Goal: Use online tool/utility: Utilize a website feature to perform a specific function

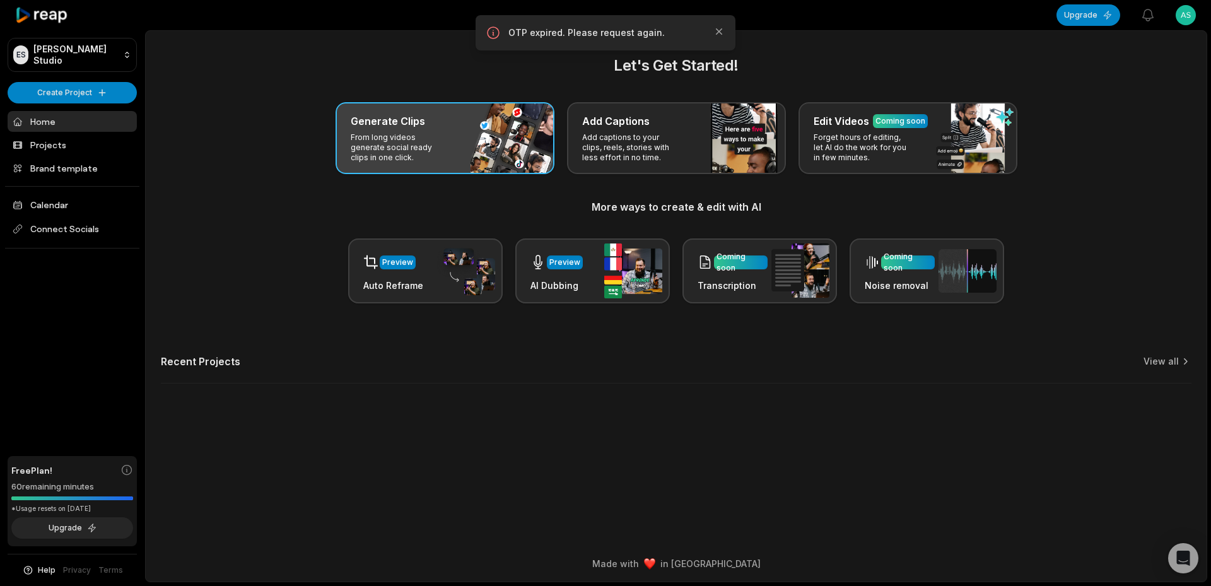
click at [445, 151] on p "From long videos generate social ready clips in one click." at bounding box center [400, 147] width 98 height 30
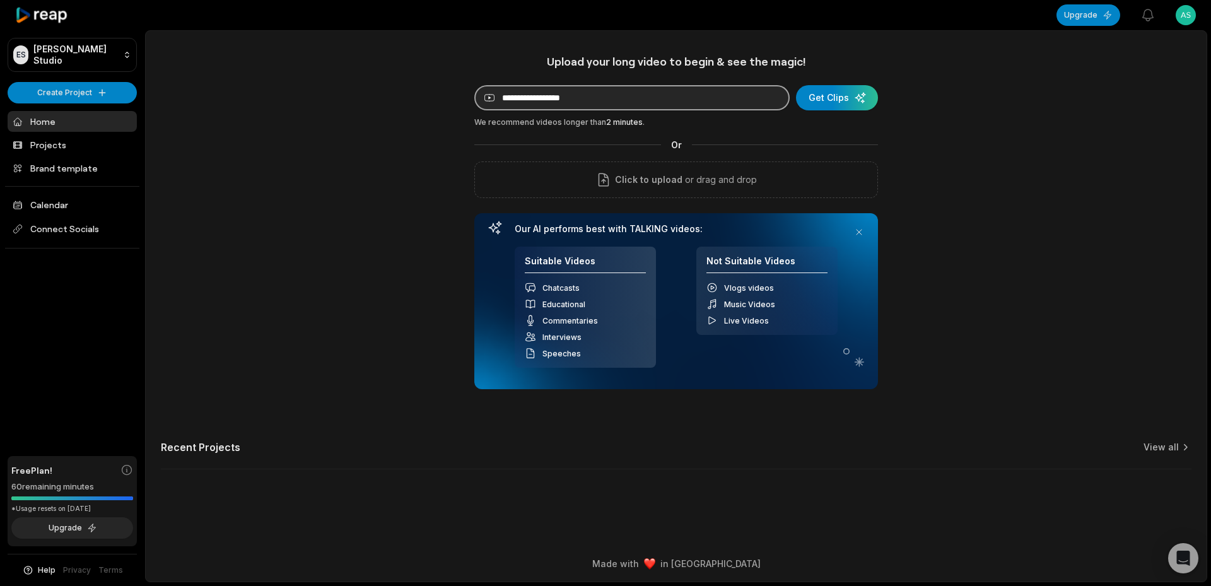
click at [542, 105] on input at bounding box center [631, 97] width 315 height 25
paste input "**********"
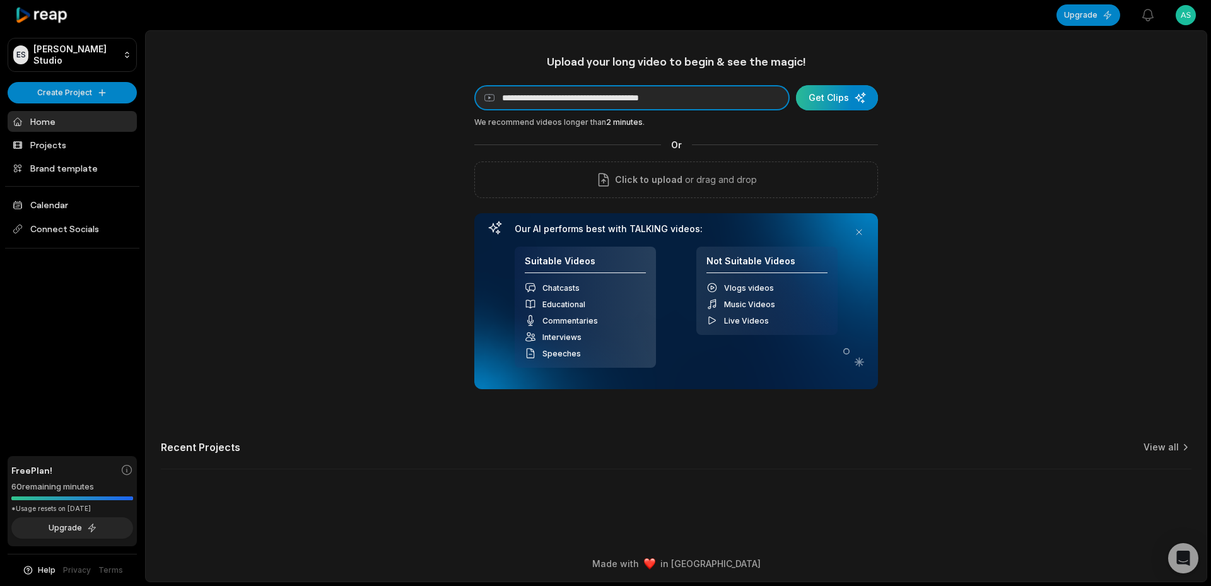
type input "**********"
click at [848, 95] on div "submit" at bounding box center [837, 97] width 82 height 25
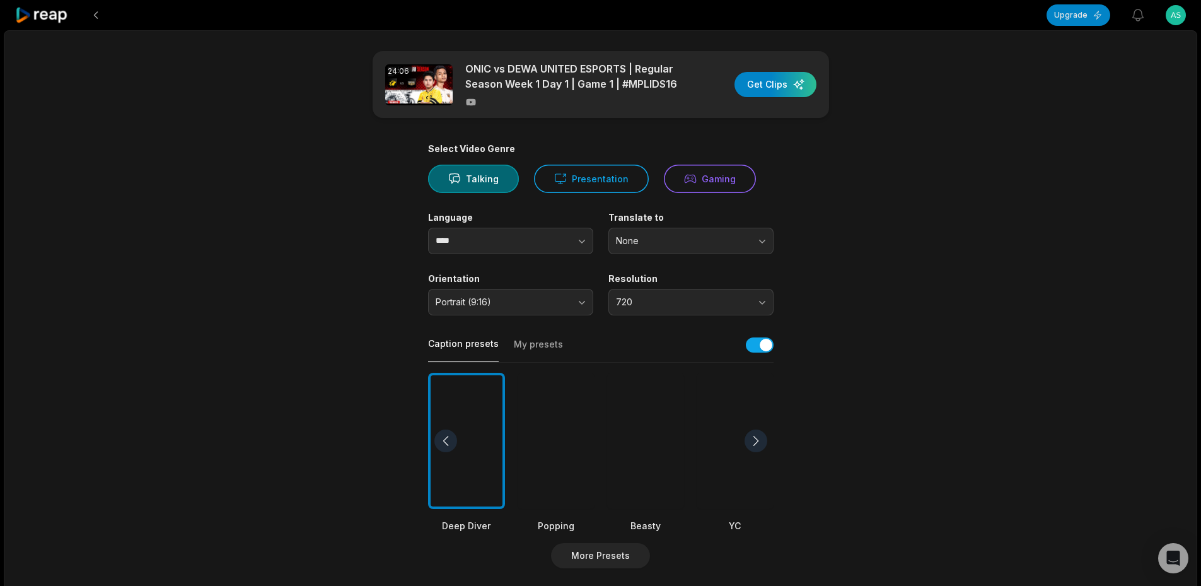
click at [627, 457] on div at bounding box center [645, 441] width 77 height 137
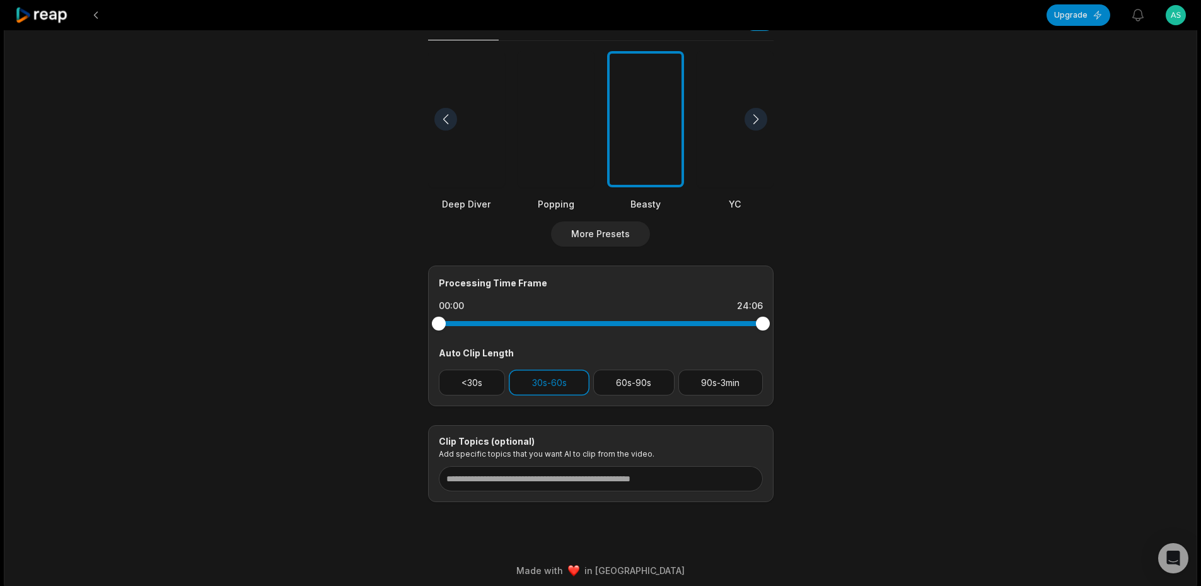
scroll to position [329, 0]
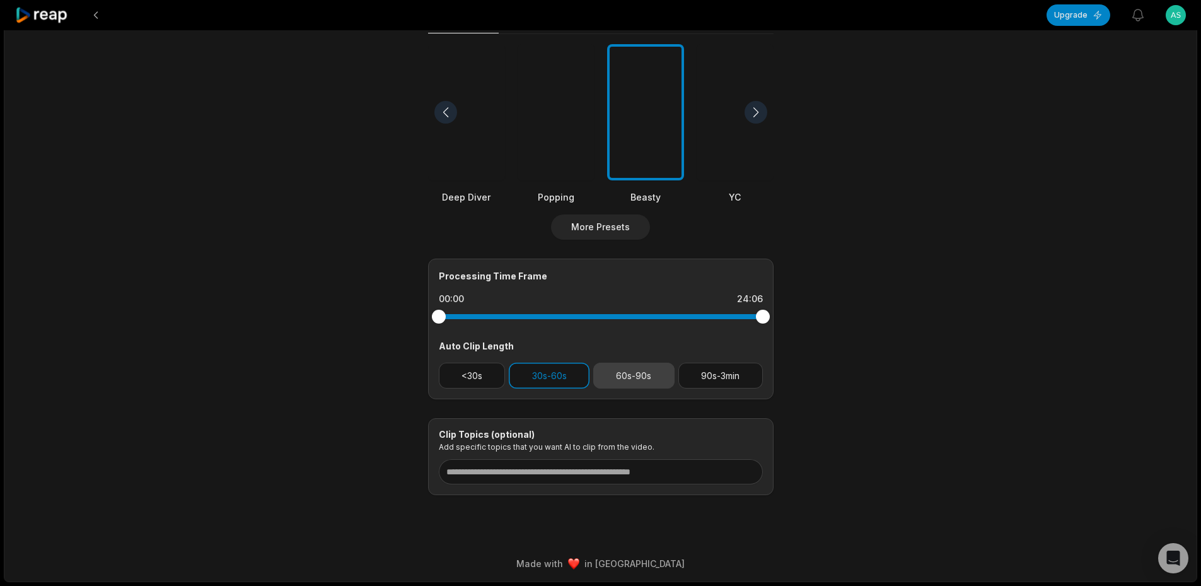
click at [660, 371] on button "60s-90s" at bounding box center [633, 376] width 81 height 26
click at [559, 375] on button "30s-60s" at bounding box center [549, 376] width 81 height 26
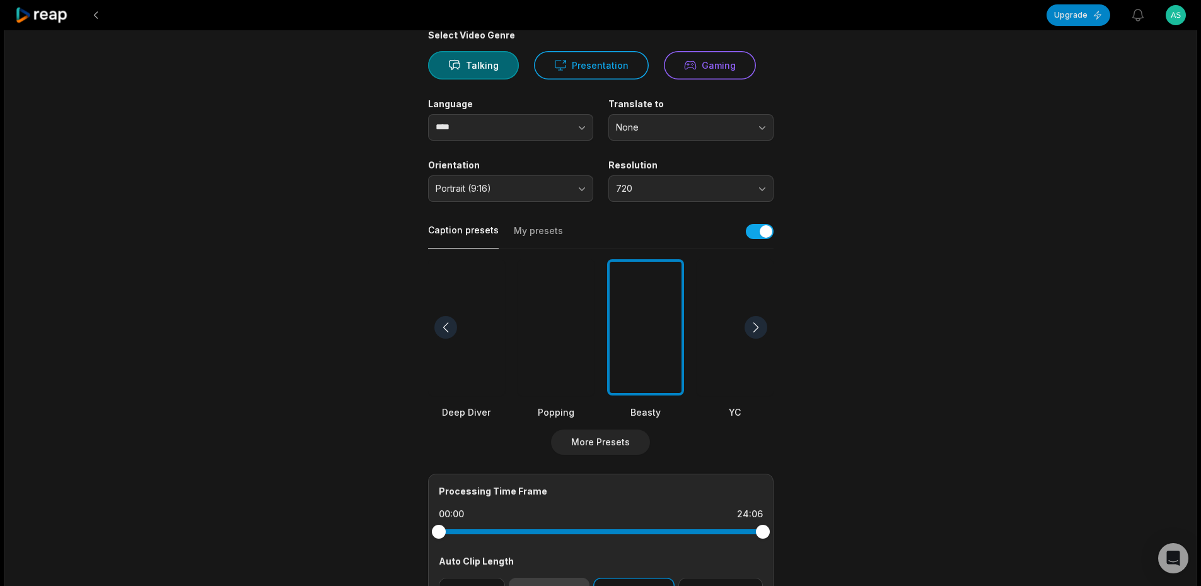
scroll to position [0, 0]
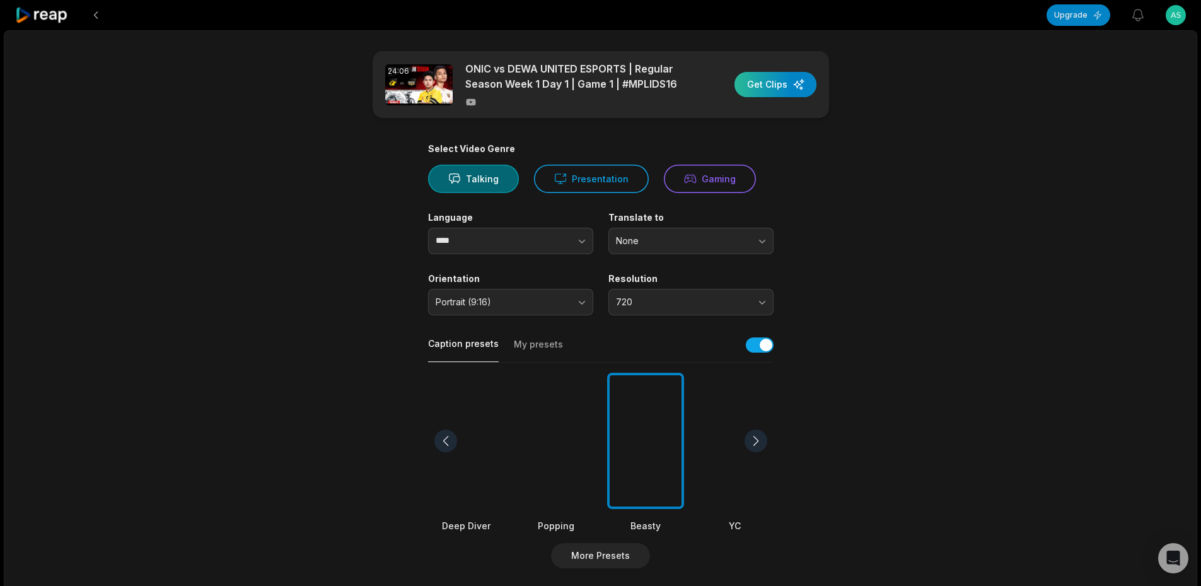
click at [788, 91] on div "button" at bounding box center [776, 84] width 82 height 25
click at [737, 177] on button "Gaming" at bounding box center [710, 179] width 92 height 28
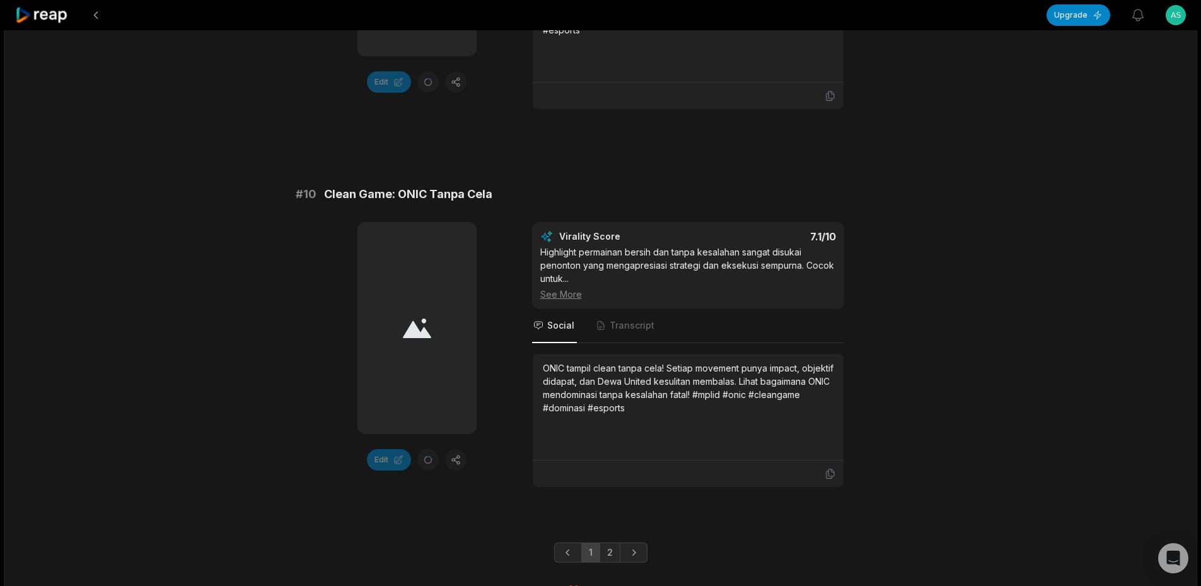
scroll to position [3459, 0]
